Goal: Navigation & Orientation: Go to known website

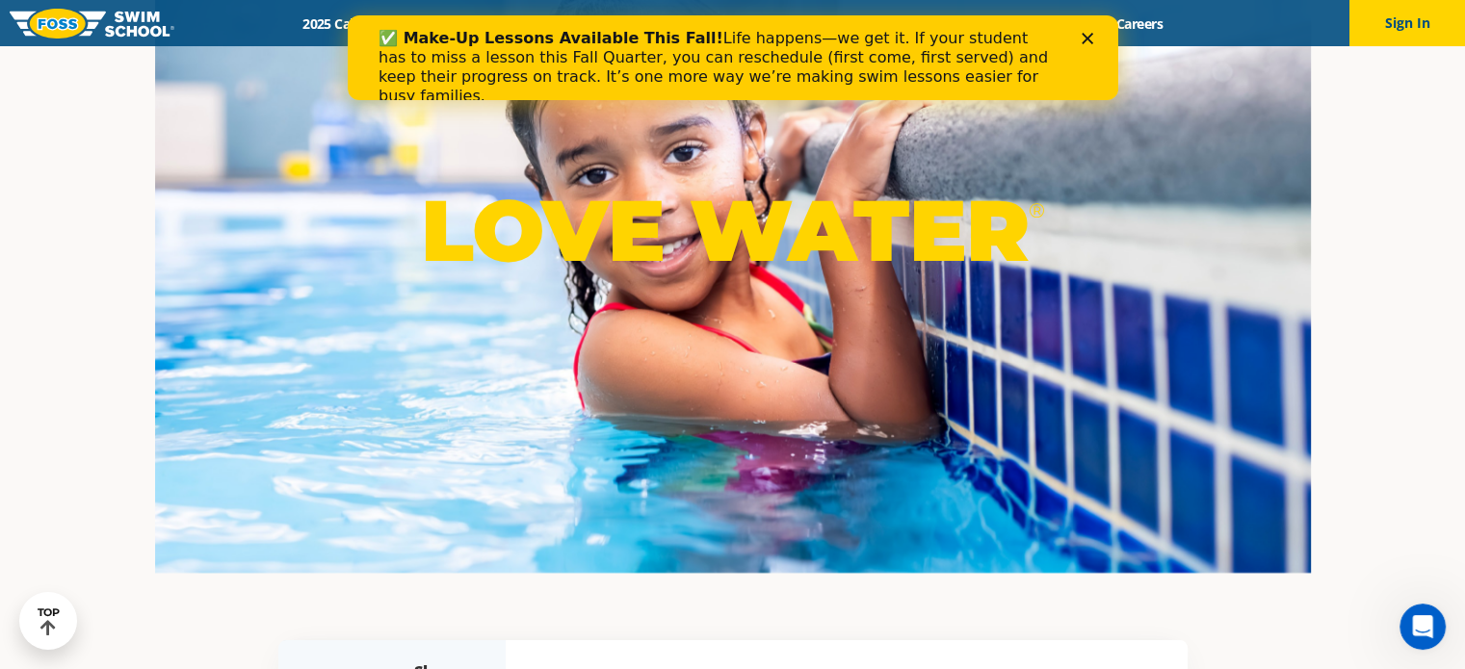
click at [1087, 38] on polygon "Close" at bounding box center [1086, 39] width 12 height 12
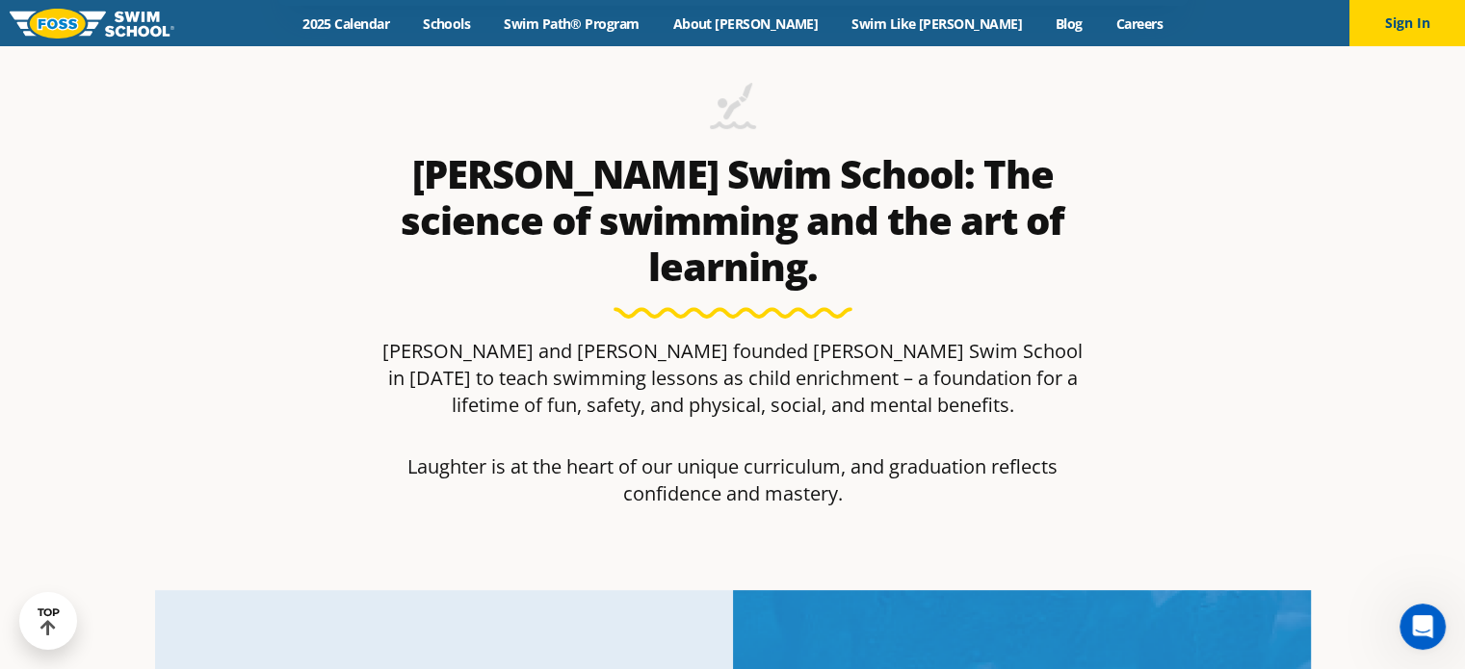
scroll to position [674, 0]
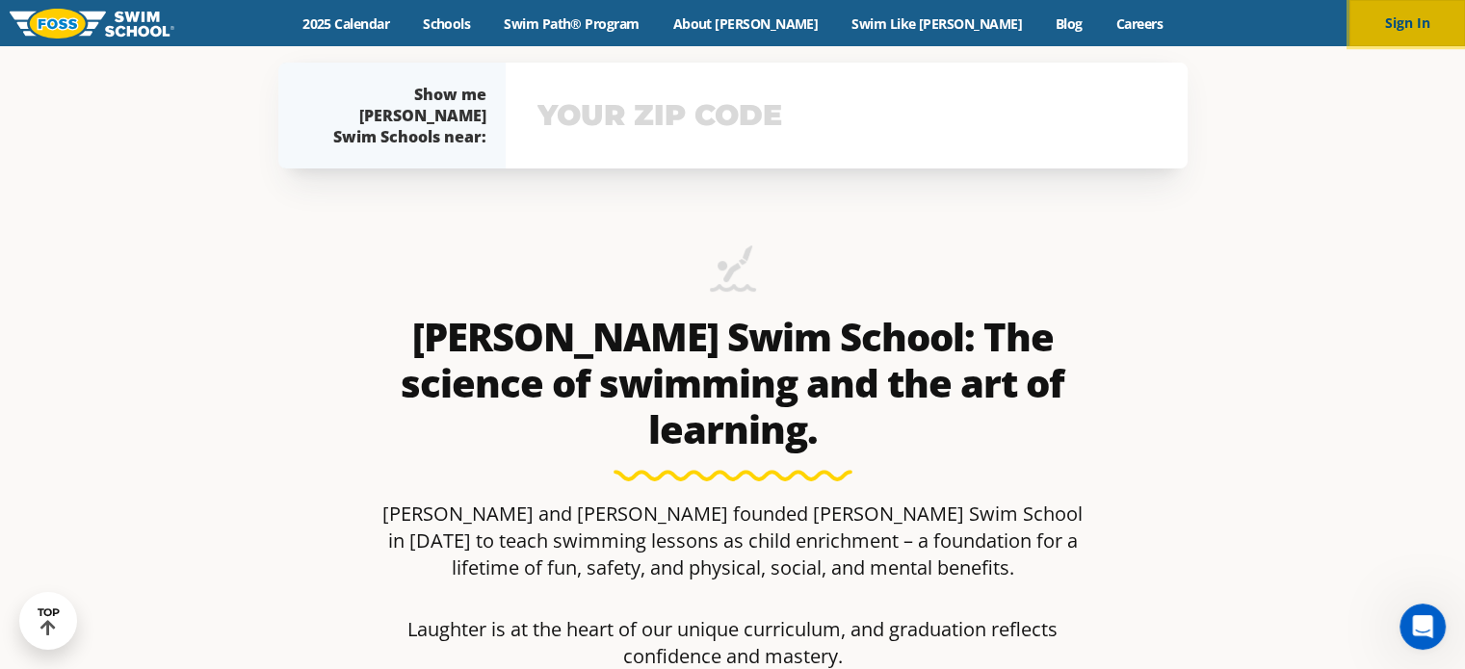
click at [1355, 18] on button "Sign In" at bounding box center [1407, 23] width 116 height 46
